Goal: Task Accomplishment & Management: Complete application form

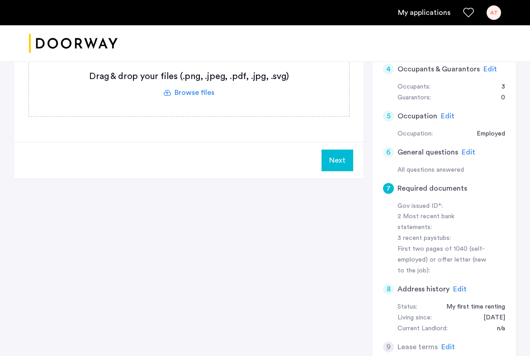
scroll to position [265, 0]
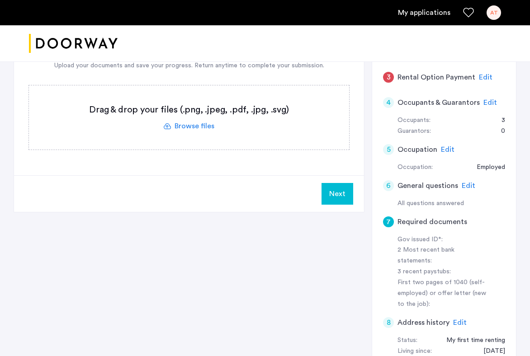
click at [450, 235] on div "Gov issued ID*:" at bounding box center [442, 240] width 91 height 11
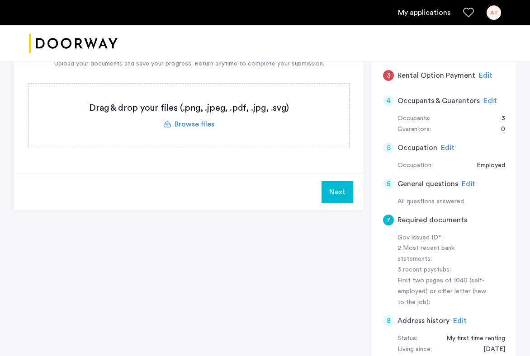
click at [458, 215] on h5 "Required documents" at bounding box center [432, 220] width 70 height 11
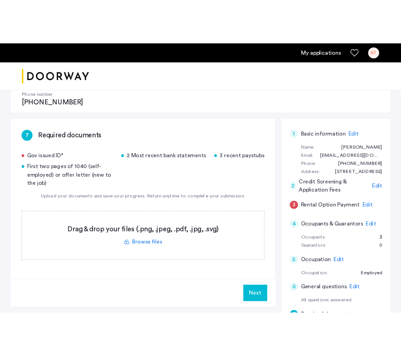
scroll to position [126, 0]
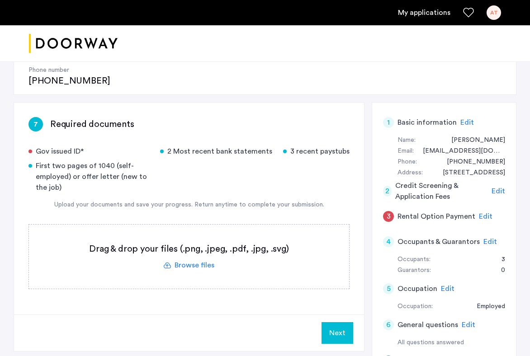
click at [202, 237] on label at bounding box center [189, 257] width 320 height 64
click at [0, 0] on input "file" at bounding box center [0, 0] width 0 height 0
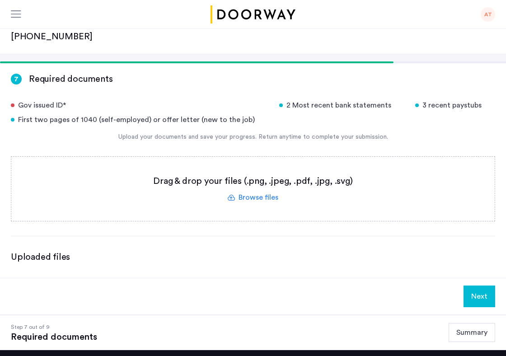
click at [248, 160] on label at bounding box center [253, 189] width 484 height 64
click at [0, 0] on input "file" at bounding box center [0, 0] width 0 height 0
click at [252, 159] on label at bounding box center [253, 189] width 484 height 64
click at [0, 0] on input "file" at bounding box center [0, 0] width 0 height 0
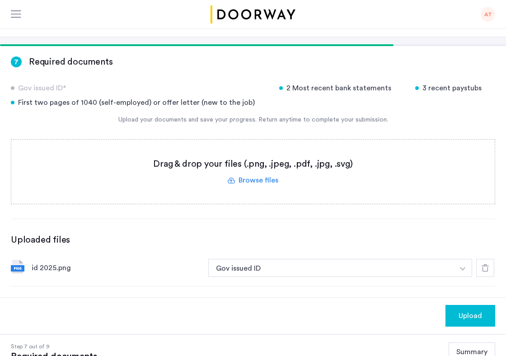
scroll to position [144, 0]
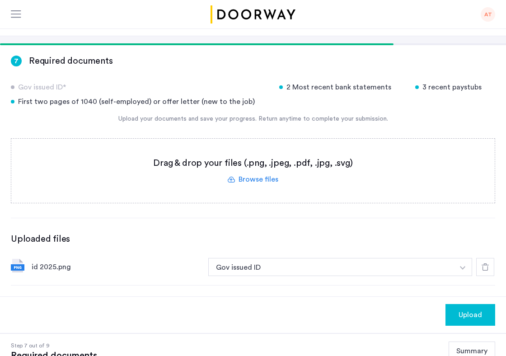
click at [251, 148] on label at bounding box center [253, 171] width 484 height 64
click at [0, 0] on input "file" at bounding box center [0, 0] width 0 height 0
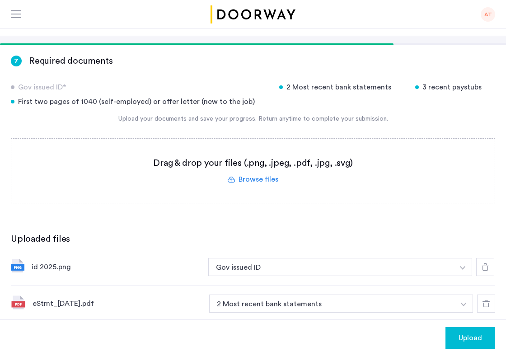
click at [269, 149] on label at bounding box center [253, 171] width 484 height 64
click at [0, 0] on input "file" at bounding box center [0, 0] width 0 height 0
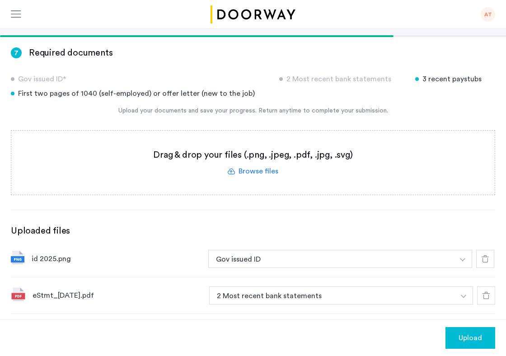
scroll to position [153, 0]
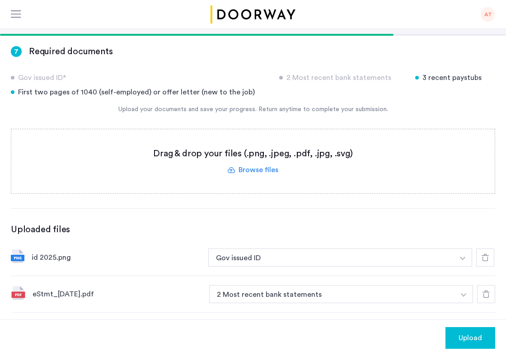
click at [245, 139] on label at bounding box center [253, 161] width 484 height 64
click at [0, 0] on input "file" at bounding box center [0, 0] width 0 height 0
click at [286, 137] on label at bounding box center [253, 161] width 484 height 64
click at [0, 0] on input "file" at bounding box center [0, 0] width 0 height 0
click at [273, 135] on label at bounding box center [253, 161] width 484 height 64
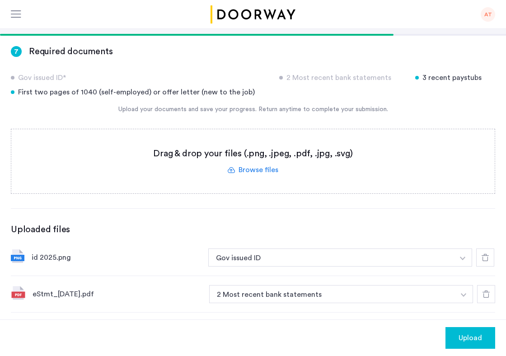
click at [0, 0] on input "file" at bounding box center [0, 0] width 0 height 0
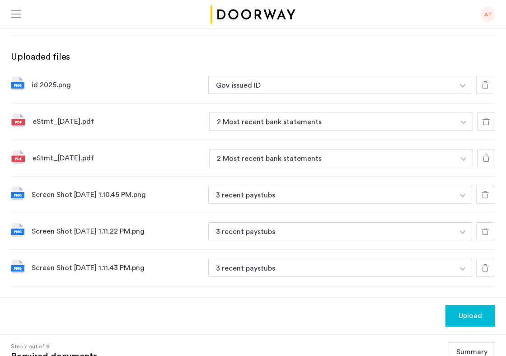
scroll to position [434, 0]
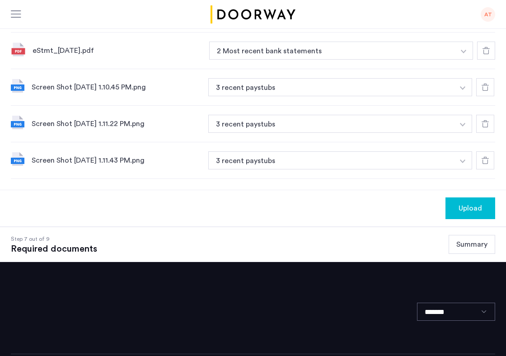
click at [471, 203] on span "Upload" at bounding box center [471, 208] width 24 height 11
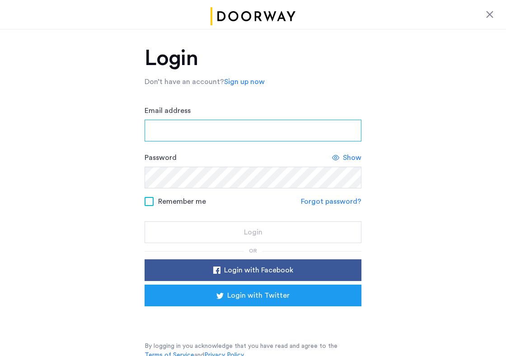
type input "**********"
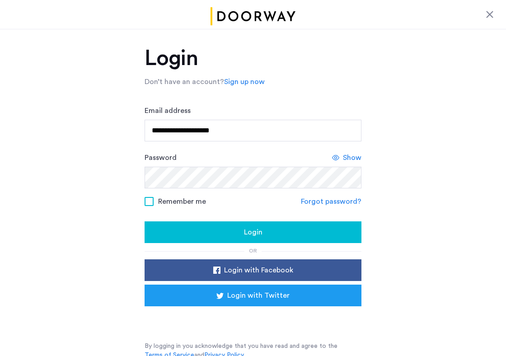
click at [339, 233] on div "Login" at bounding box center [253, 232] width 203 height 11
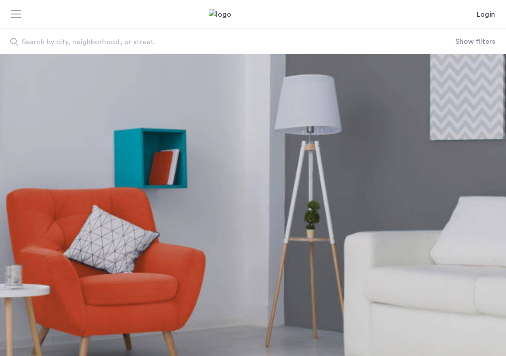
click at [481, 14] on link "Login" at bounding box center [486, 14] width 19 height 11
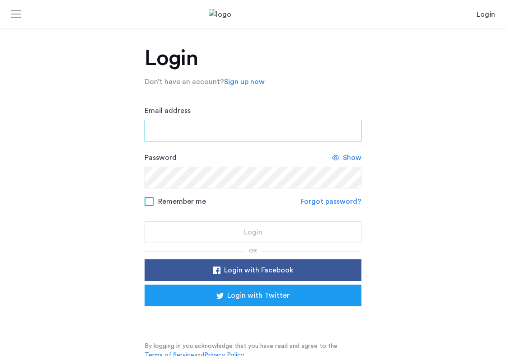
type input "**********"
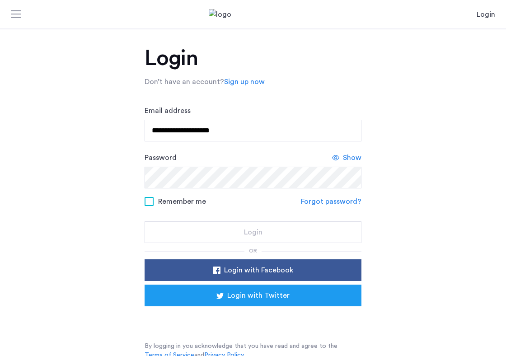
click at [245, 189] on form "**********" at bounding box center [253, 174] width 217 height 138
click at [152, 201] on span at bounding box center [149, 201] width 9 height 9
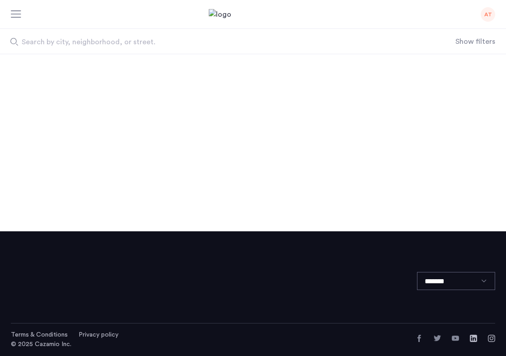
click at [214, 232] on div "*******" at bounding box center [253, 278] width 485 height 92
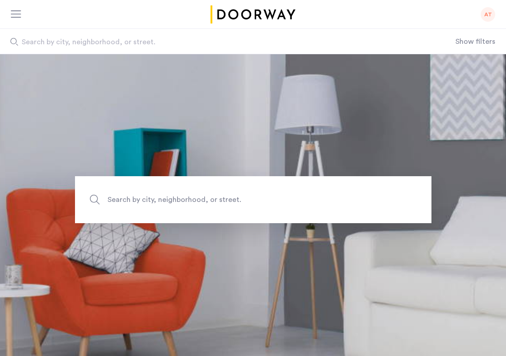
click at [186, 203] on span "Search by city, neighborhood, or street." at bounding box center [233, 200] width 250 height 12
click at [186, 203] on input "Search by city, neighborhood, or street." at bounding box center [253, 199] width 357 height 47
click at [263, 11] on img "Cazamio logo" at bounding box center [253, 14] width 89 height 18
click at [486, 14] on div "AT" at bounding box center [488, 14] width 14 height 14
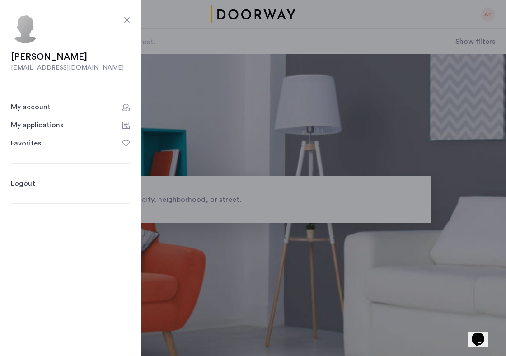
click at [42, 123] on div "My applications" at bounding box center [37, 125] width 52 height 11
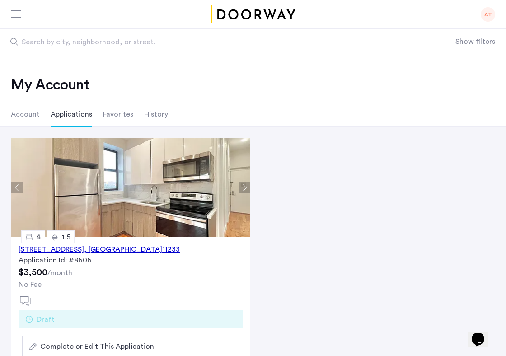
click at [110, 251] on div "1671 Lincoln Place, Unit 4A, Brooklyn , NY 11233" at bounding box center [99, 249] width 161 height 11
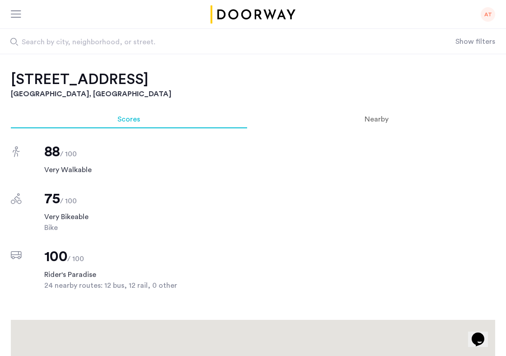
scroll to position [643, 0]
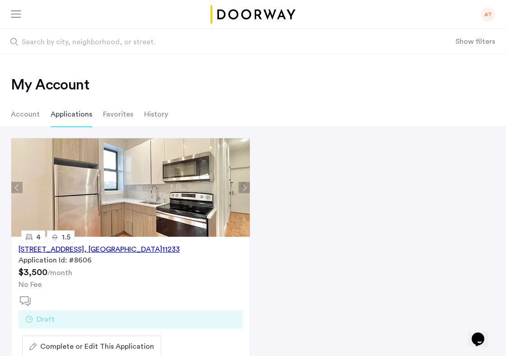
scroll to position [108, 0]
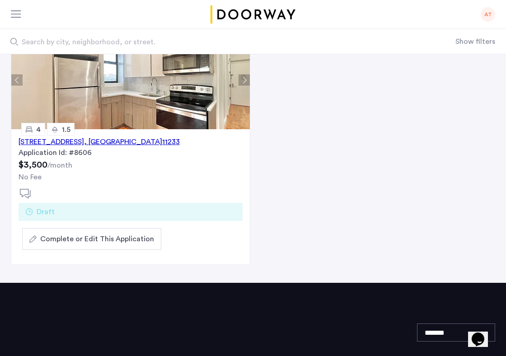
click at [125, 237] on span "Complete or Edit This Application" at bounding box center [97, 239] width 114 height 11
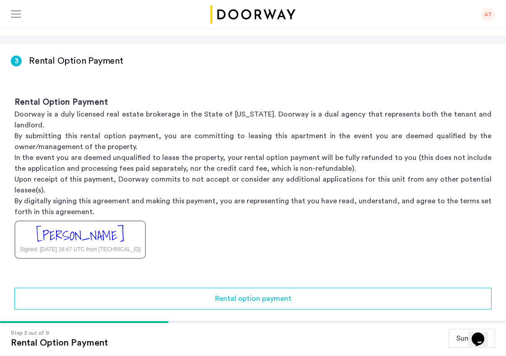
scroll to position [151, 0]
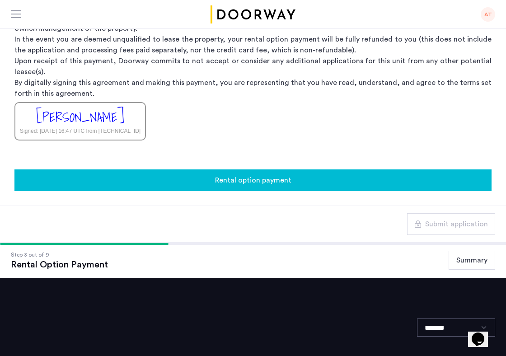
click at [421, 175] on div "Rental option payment" at bounding box center [253, 180] width 463 height 11
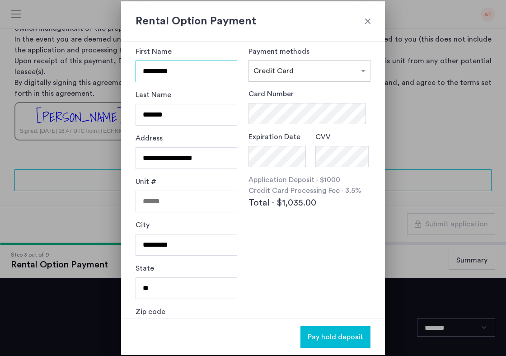
scroll to position [0, 0]
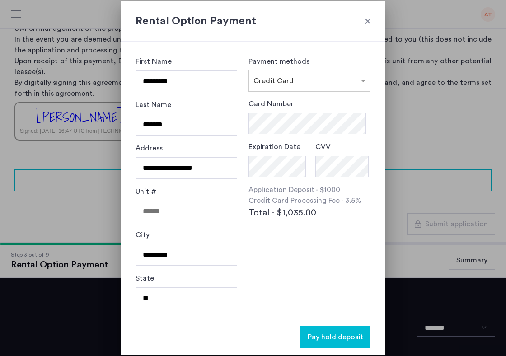
click at [370, 19] on div at bounding box center [368, 21] width 9 height 9
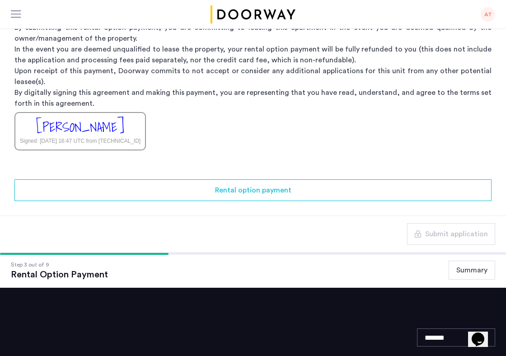
scroll to position [117, 0]
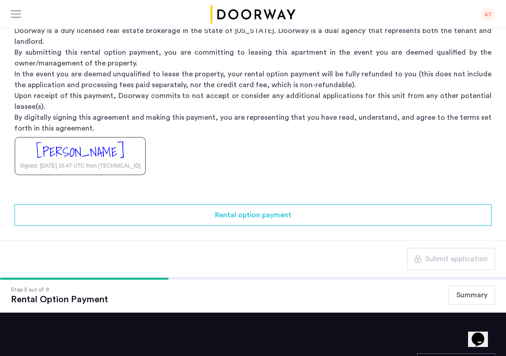
click at [461, 286] on button "Summary" at bounding box center [472, 295] width 47 height 19
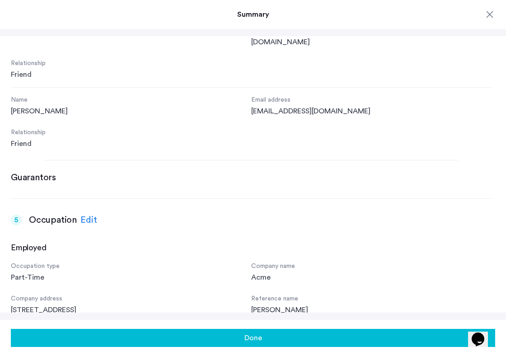
scroll to position [533, 0]
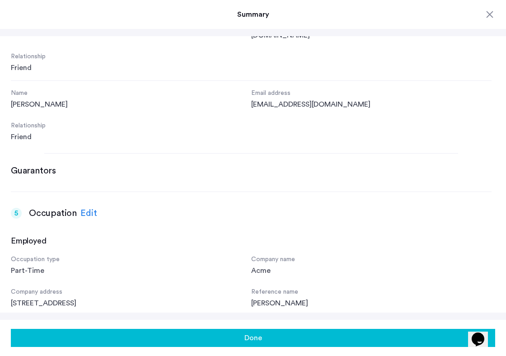
click at [68, 173] on div "4 Occupants & Guarantors Edit Occupants Name [PERSON_NAME] Email address [EMAIL…" at bounding box center [251, 354] width 481 height 941
click at [54, 165] on h3 "Guarantors" at bounding box center [33, 171] width 45 height 13
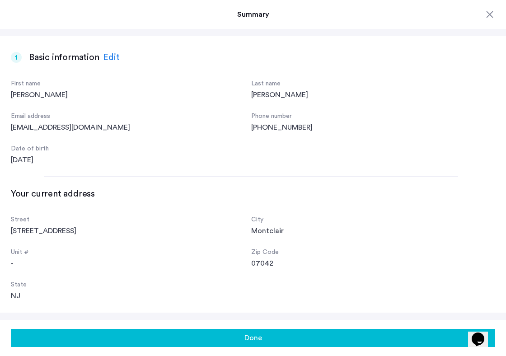
scroll to position [0, 0]
click at [143, 337] on button "Done" at bounding box center [253, 338] width 485 height 18
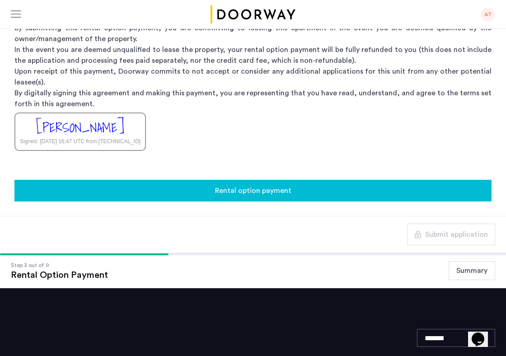
scroll to position [187, 0]
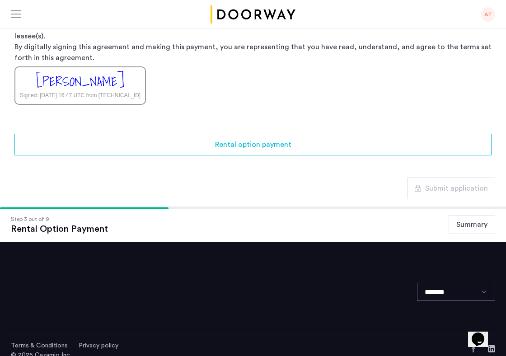
click at [112, 215] on div "Step 3 out of 9 Rental Option Payment Summary" at bounding box center [253, 225] width 485 height 20
click at [79, 215] on div "Step 3 out of 9" at bounding box center [59, 219] width 97 height 9
click at [198, 208] on div at bounding box center [253, 209] width 506 height 2
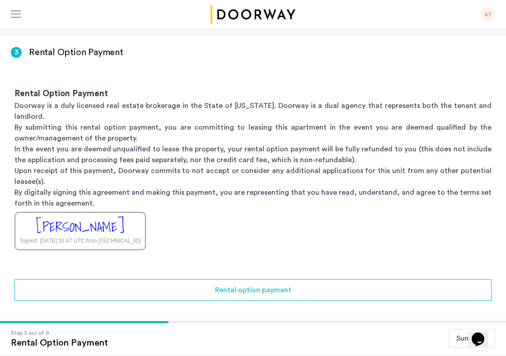
scroll to position [0, 0]
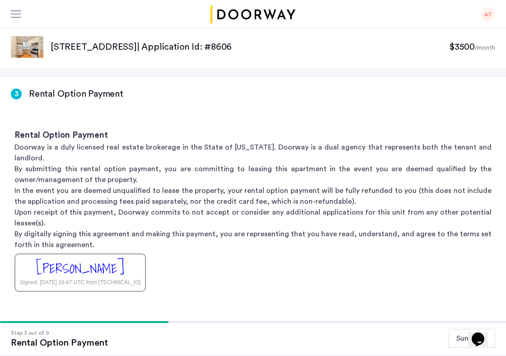
click at [468, 46] on span "$3500" at bounding box center [463, 47] width 26 height 9
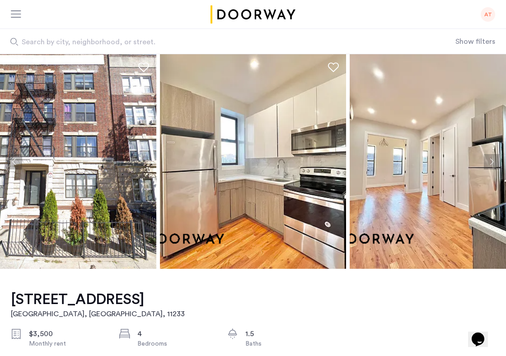
scroll to position [171, 0]
